Goal: Communication & Community: Answer question/provide support

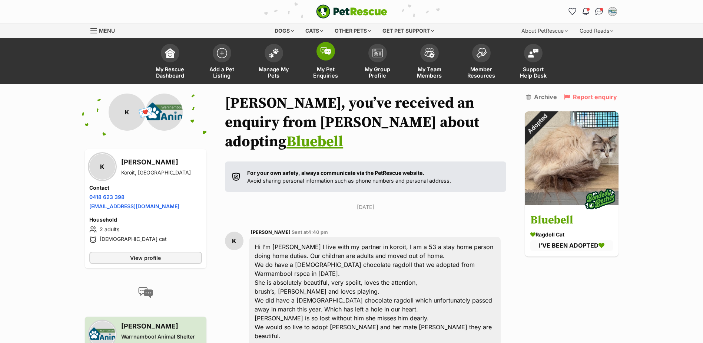
click at [326, 66] on span "My Pet Enquiries" at bounding box center [325, 72] width 33 height 13
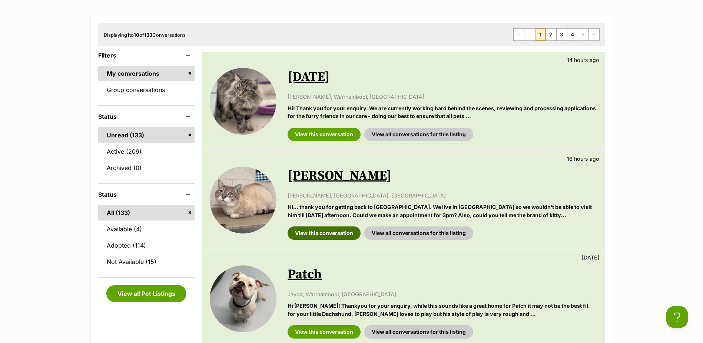
click at [332, 232] on link "View this conversation" at bounding box center [324, 232] width 73 height 13
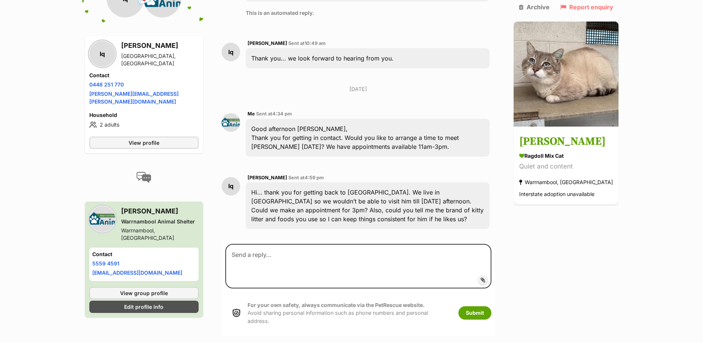
scroll to position [374, 0]
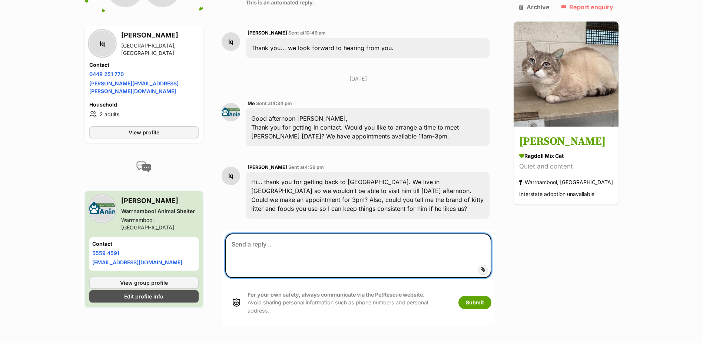
click at [330, 233] on textarea at bounding box center [358, 255] width 266 height 44
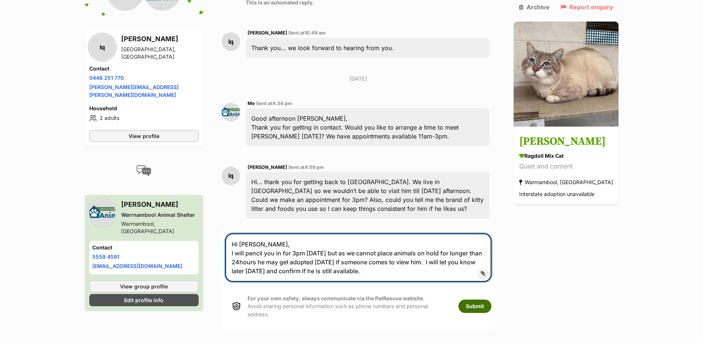
type textarea "Hi Lorraine, I will pencil you in for 3pm tomorrow but as we cannot place anima…"
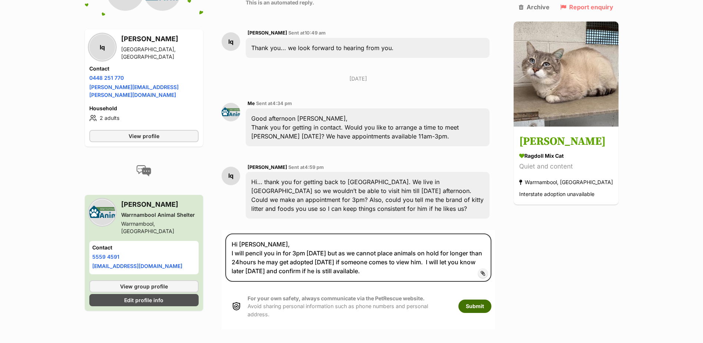
click at [485, 299] on button "Submit" at bounding box center [475, 305] width 33 height 13
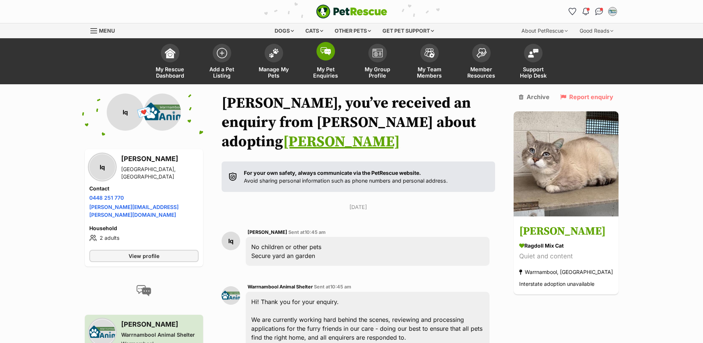
click at [326, 76] on span "My Pet Enquiries" at bounding box center [325, 72] width 33 height 13
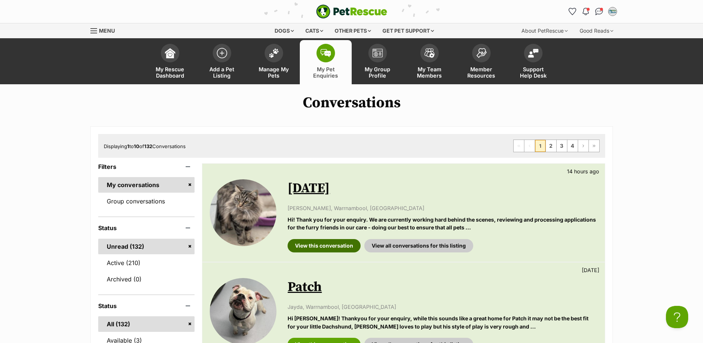
click at [336, 246] on link "View this conversation" at bounding box center [324, 245] width 73 height 13
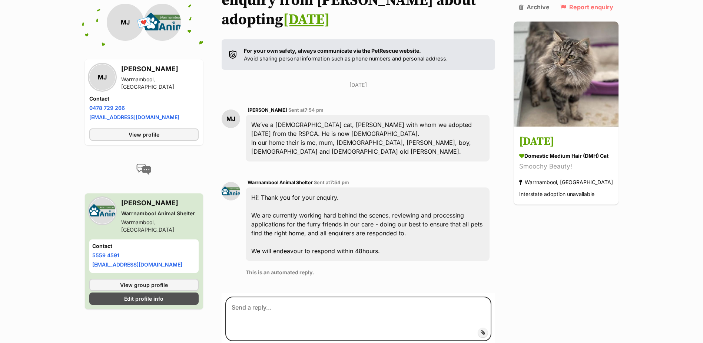
scroll to position [152, 0]
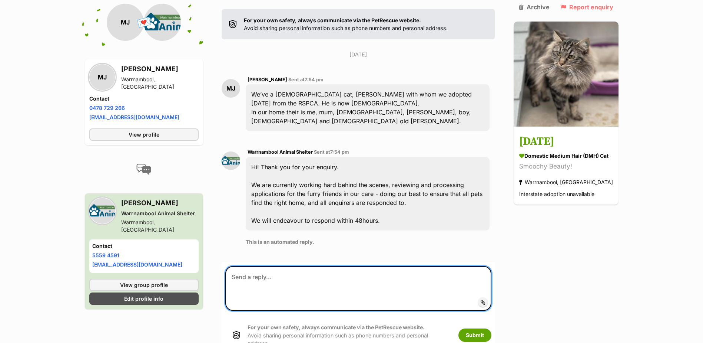
click at [339, 266] on textarea at bounding box center [358, 288] width 266 height 44
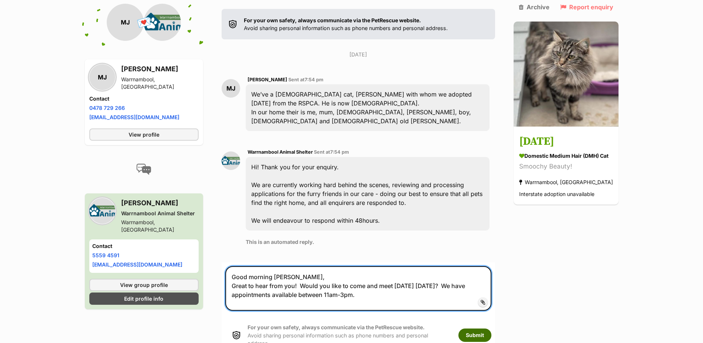
type textarea "Good morning Mandy, Great to hear from you! Would you like to come and meet Kar…"
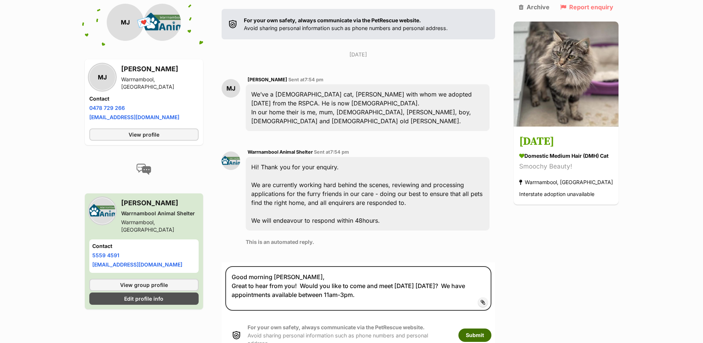
click at [474, 328] on button "Submit" at bounding box center [475, 334] width 33 height 13
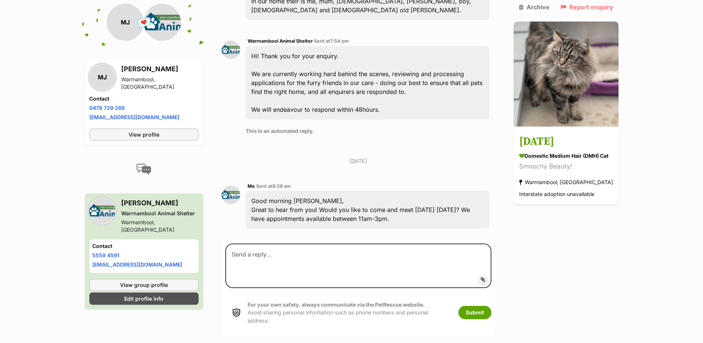
scroll to position [269, 0]
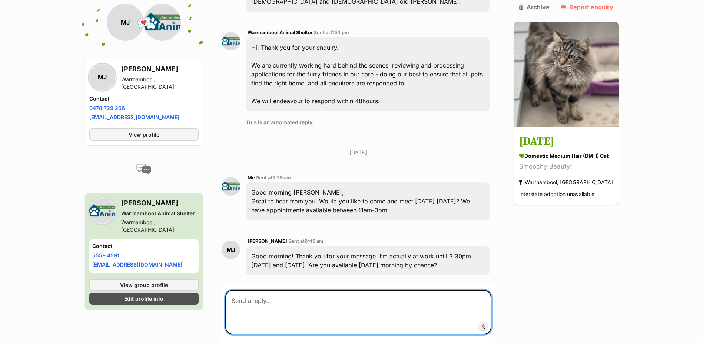
click at [366, 290] on textarea at bounding box center [358, 312] width 266 height 44
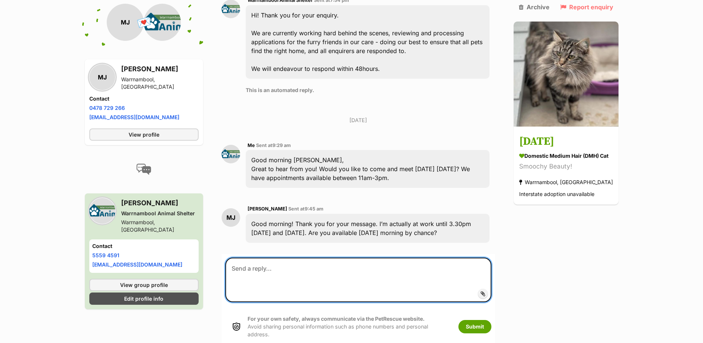
scroll to position [328, 0]
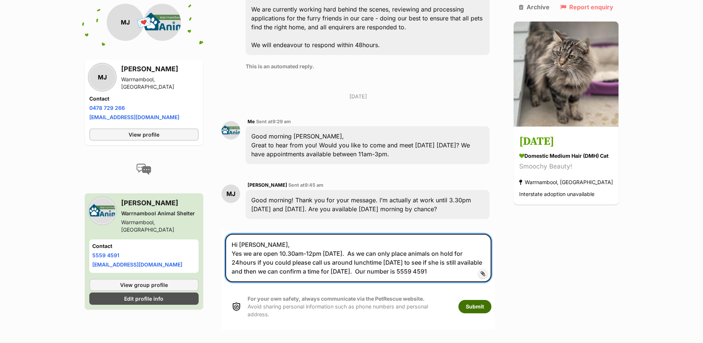
type textarea "Hi Mandy, Yes we are open 10.30am-12pm on Saturday. As we can only place animal…"
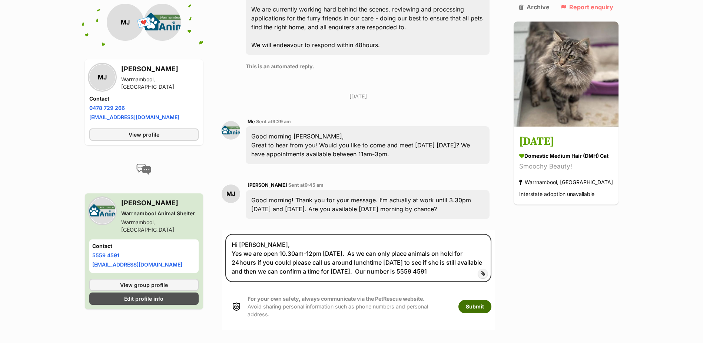
click at [470, 300] on button "Submit" at bounding box center [475, 306] width 33 height 13
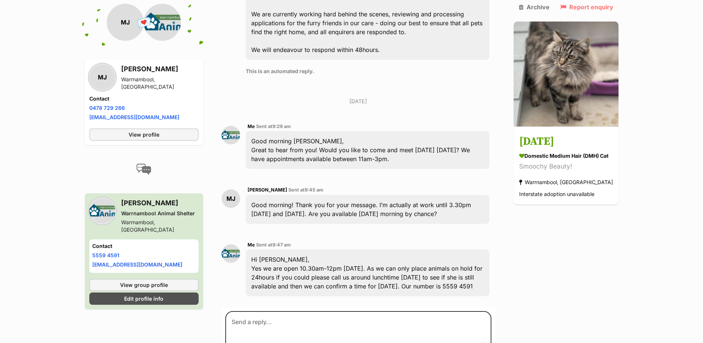
scroll to position [396, 0]
